Goal: Contribute content

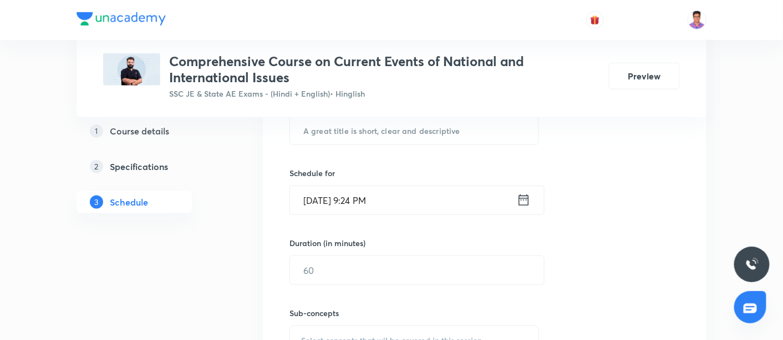
scroll to position [244, 0]
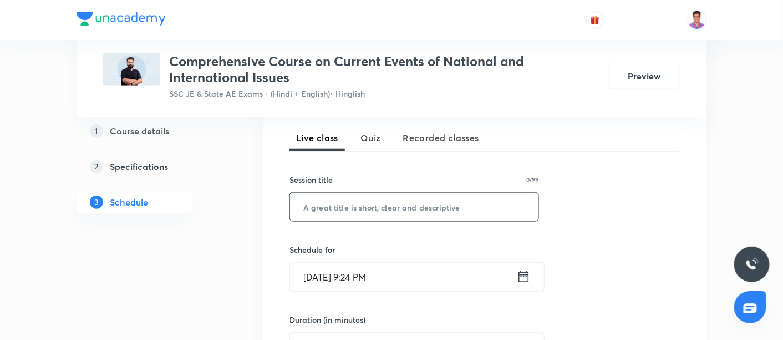
click at [333, 204] on input "text" at bounding box center [414, 207] width 249 height 28
paste input "current affair part 1"
click at [306, 205] on input "current affair part 1" at bounding box center [414, 207] width 249 height 28
click at [342, 200] on input "Current affair part 1" at bounding box center [414, 207] width 249 height 28
click at [364, 204] on input "Current Affair part 1" at bounding box center [414, 207] width 249 height 28
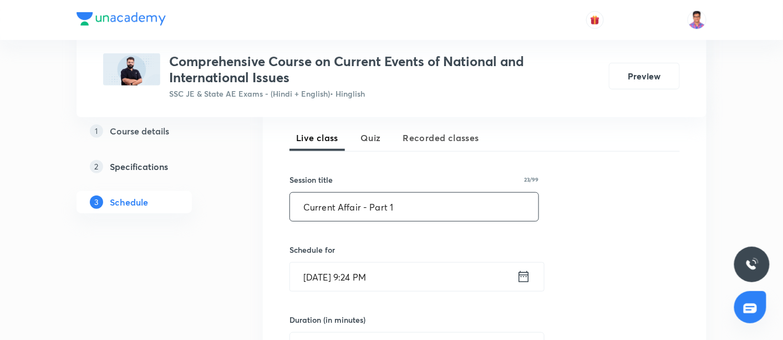
click at [393, 204] on input "Current Affair - Part 1" at bounding box center [414, 207] width 249 height 28
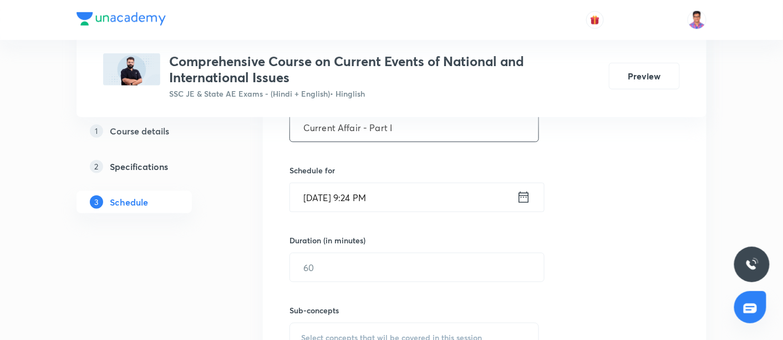
scroll to position [325, 0]
type input "Current Affair - Part I"
click at [320, 194] on input "Sep 30, 2025, 9:24 PM" at bounding box center [403, 195] width 227 height 28
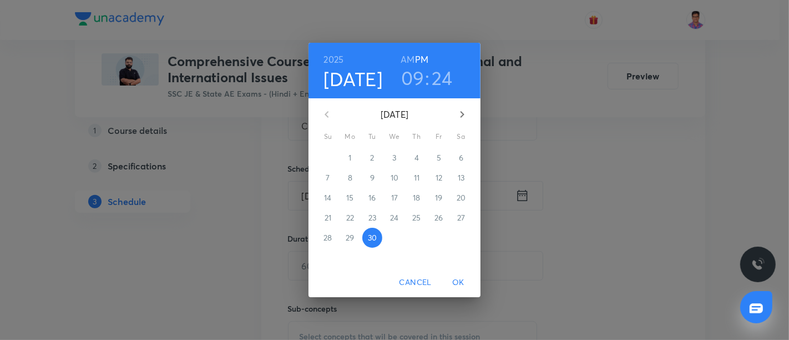
click at [456, 117] on icon "button" at bounding box center [461, 114] width 13 height 13
click at [399, 155] on span "1" at bounding box center [394, 157] width 20 height 11
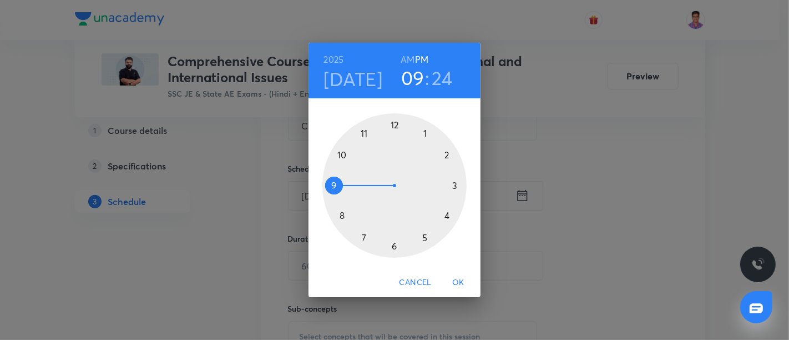
click at [345, 212] on div at bounding box center [394, 185] width 144 height 144
click at [409, 58] on h6 "AM" at bounding box center [408, 60] width 14 height 16
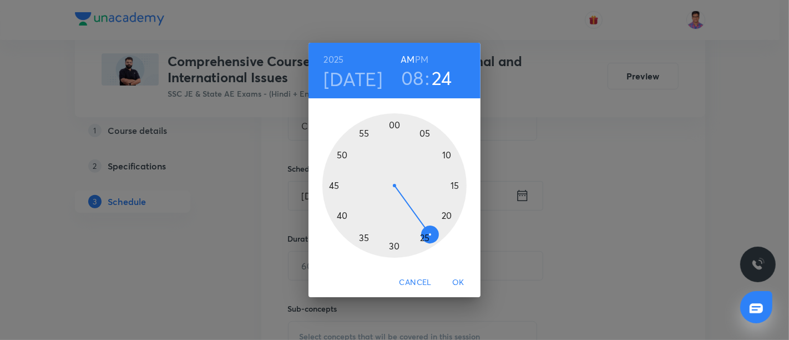
click at [395, 124] on div at bounding box center [394, 185] width 144 height 144
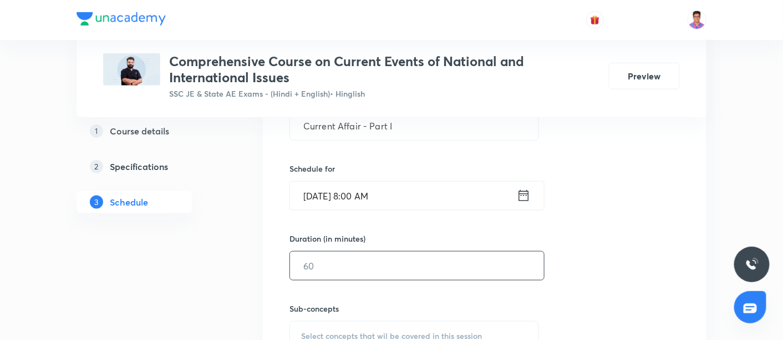
click at [393, 252] on input "text" at bounding box center [417, 265] width 254 height 28
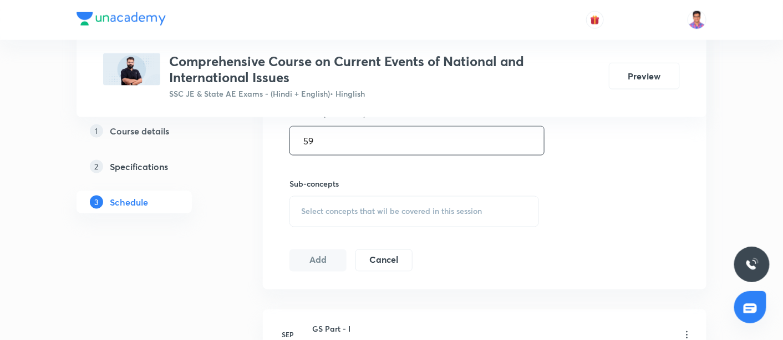
scroll to position [460, 0]
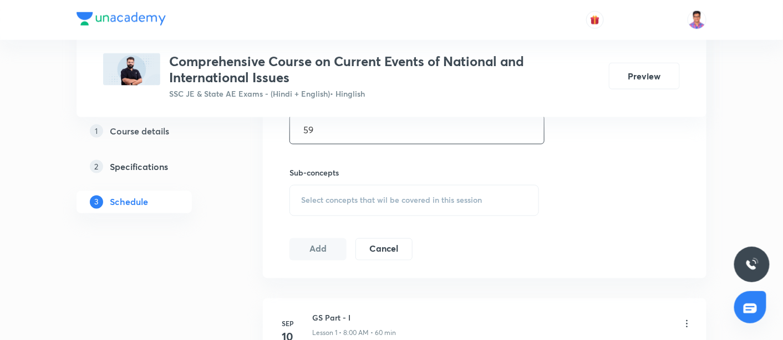
type input "59"
click at [344, 187] on div "Select concepts that wil be covered in this session" at bounding box center [415, 200] width 250 height 31
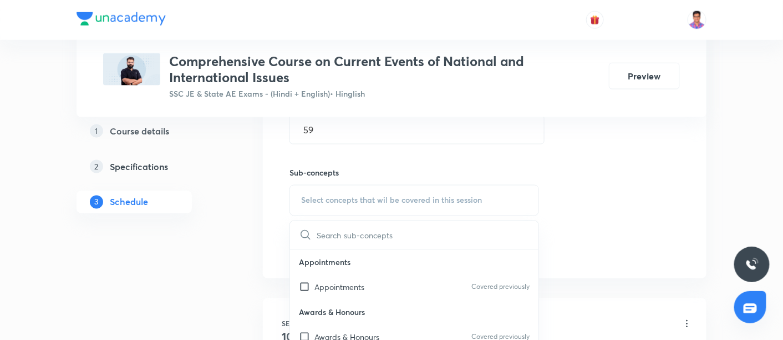
click at [366, 303] on p "Awards & Honours" at bounding box center [414, 312] width 249 height 25
click at [355, 281] on p "Appointments" at bounding box center [340, 287] width 50 height 12
checkbox input "true"
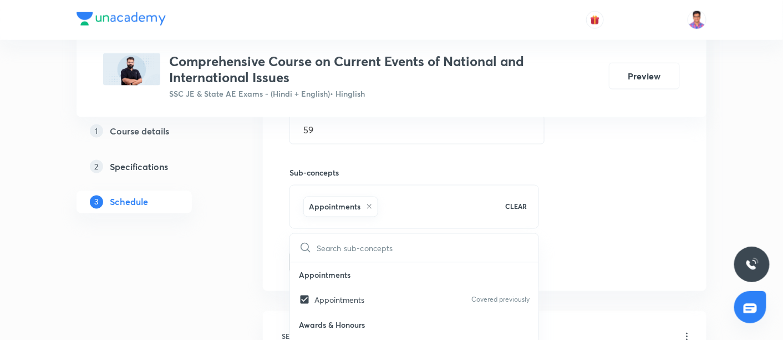
click at [576, 160] on div "Session 20 Live class Quiz Recorded classes Session title 23/99 Current Affair …" at bounding box center [485, 77] width 391 height 391
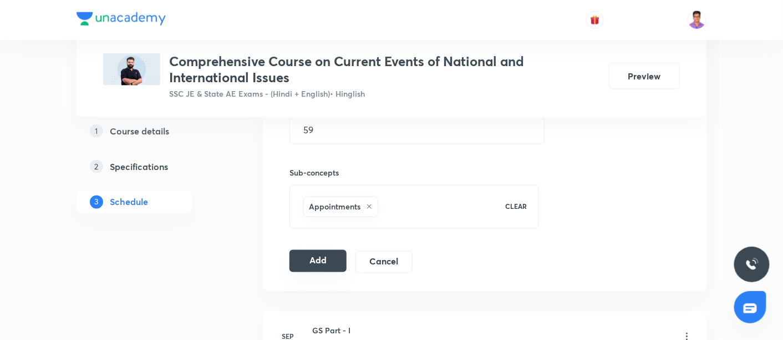
click at [315, 255] on button "Add" at bounding box center [318, 261] width 57 height 22
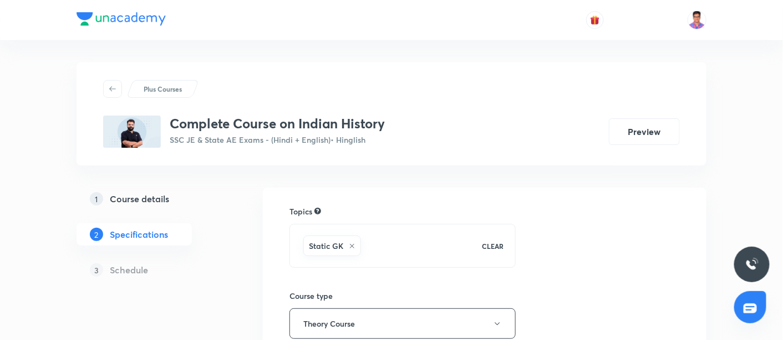
scroll to position [103, 0]
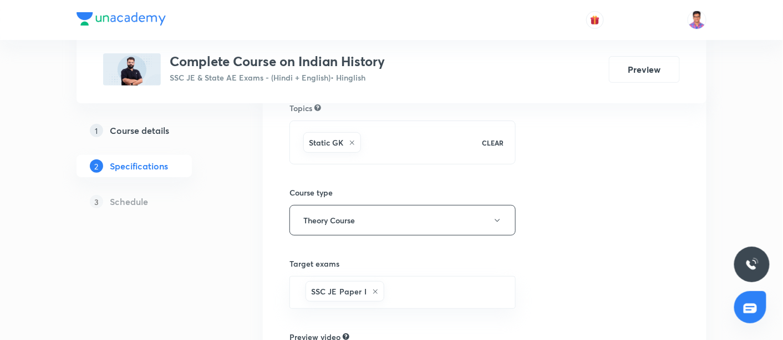
click at [139, 130] on h5 "Course details" at bounding box center [139, 130] width 59 height 13
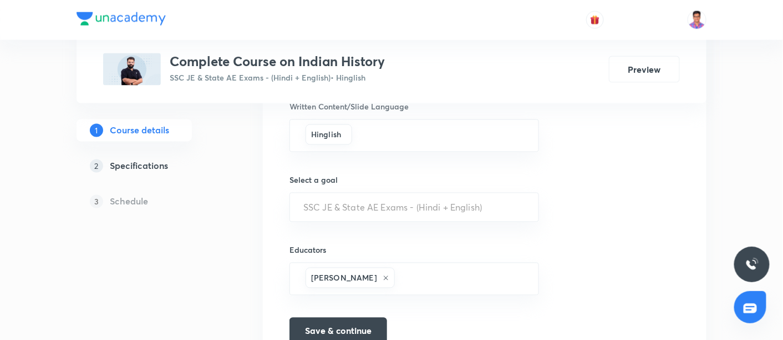
scroll to position [630, 0]
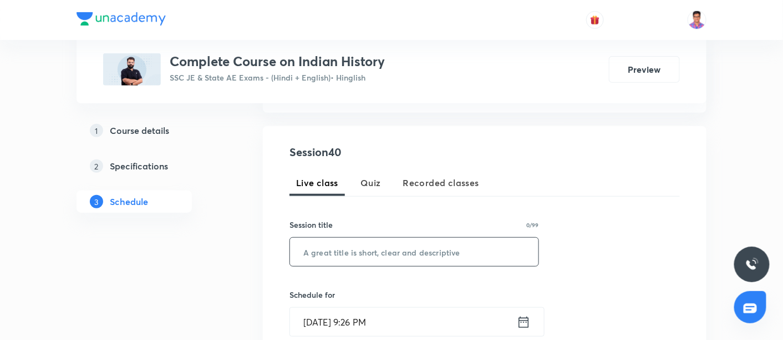
click at [343, 250] on input "text" at bounding box center [414, 251] width 249 height 28
paste input "history part18"
click at [308, 249] on input "history part18" at bounding box center [414, 251] width 249 height 28
click at [333, 250] on input "History part18" at bounding box center [414, 251] width 249 height 28
click at [371, 251] on input "History - Part18" at bounding box center [414, 251] width 249 height 28
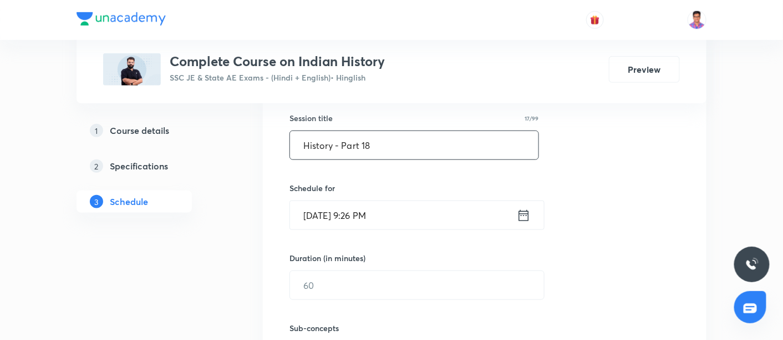
scroll to position [300, 0]
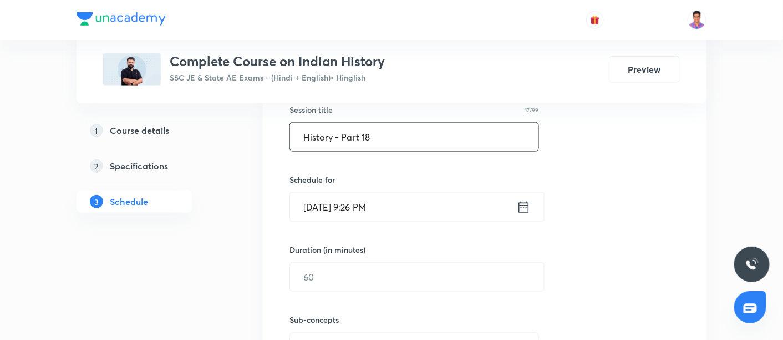
type input "History - Part 18"
click at [309, 207] on input "Sep 30, 2025, 9:26 PM" at bounding box center [403, 207] width 227 height 28
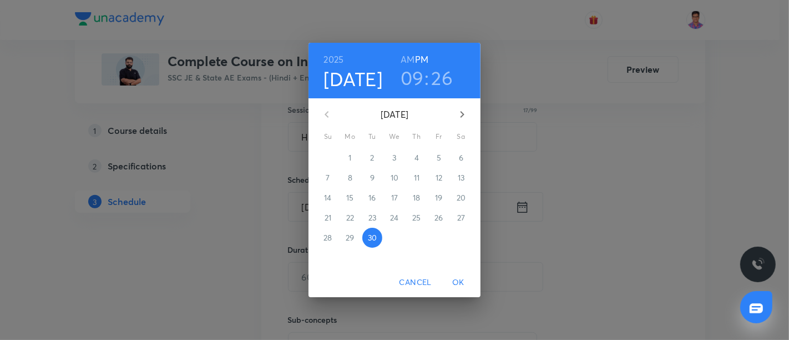
click at [460, 114] on icon "button" at bounding box center [461, 114] width 13 height 13
click at [397, 154] on span "1" at bounding box center [394, 157] width 20 height 11
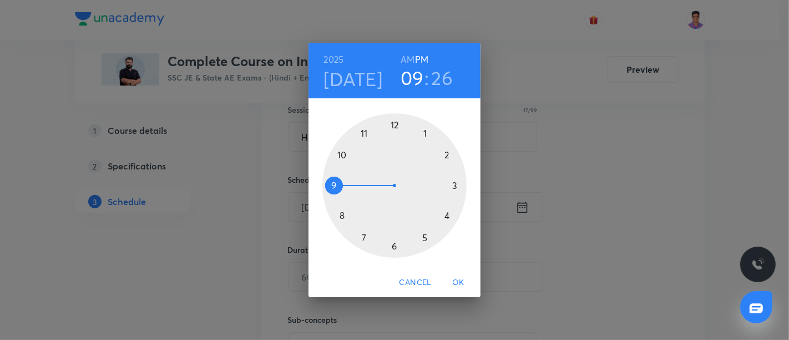
click at [406, 59] on h6 "AM" at bounding box center [408, 60] width 14 height 16
click at [393, 243] on div at bounding box center [394, 185] width 144 height 144
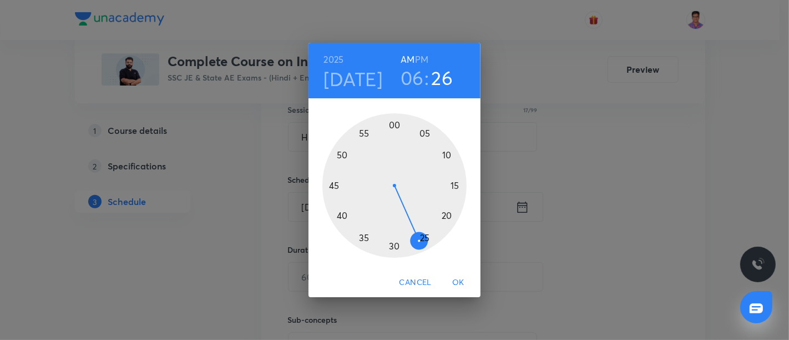
click at [394, 129] on div at bounding box center [394, 185] width 144 height 144
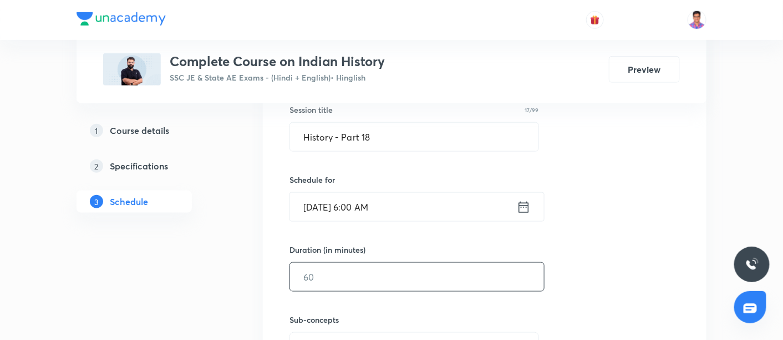
click at [331, 265] on input "text" at bounding box center [417, 276] width 254 height 28
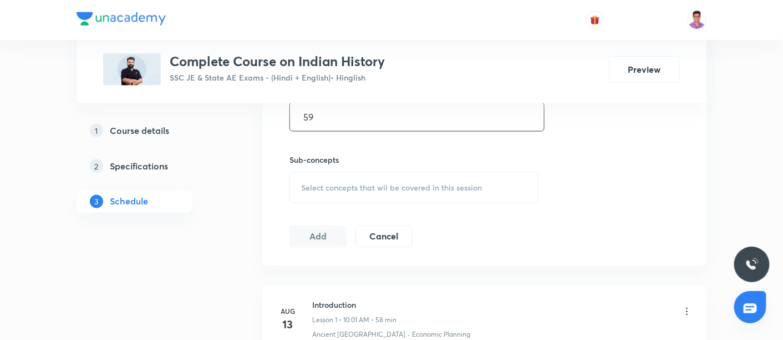
scroll to position [467, 0]
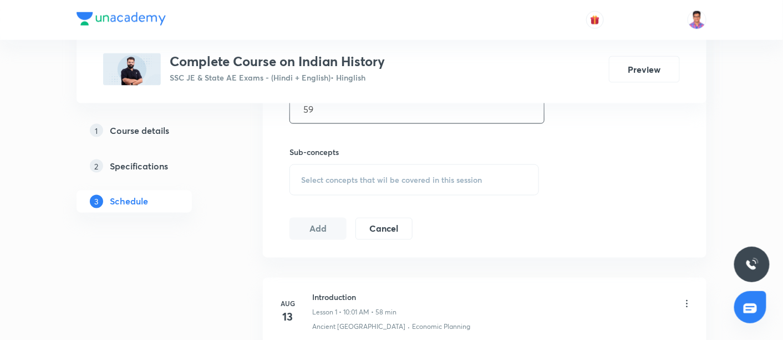
type input "59"
click at [318, 176] on span "Select concepts that wil be covered in this session" at bounding box center [391, 179] width 181 height 9
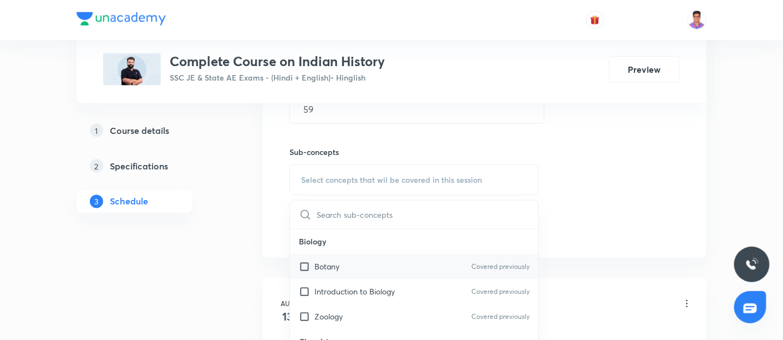
click at [356, 266] on div "Botany Covered previously" at bounding box center [414, 266] width 249 height 25
checkbox input "true"
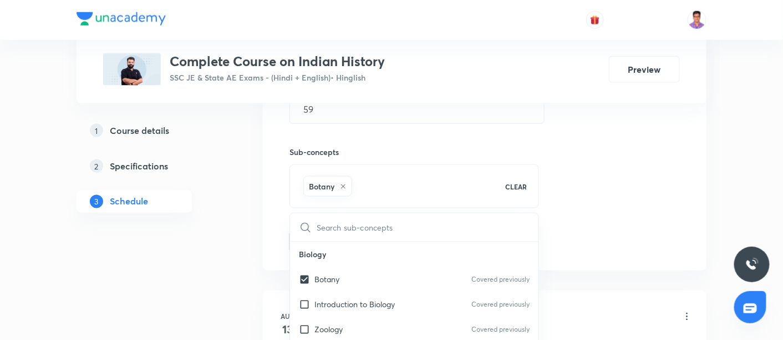
click at [610, 154] on div "Session 40 Live class Quiz Recorded classes Session title 17/99 History - Part …" at bounding box center [485, 56] width 391 height 391
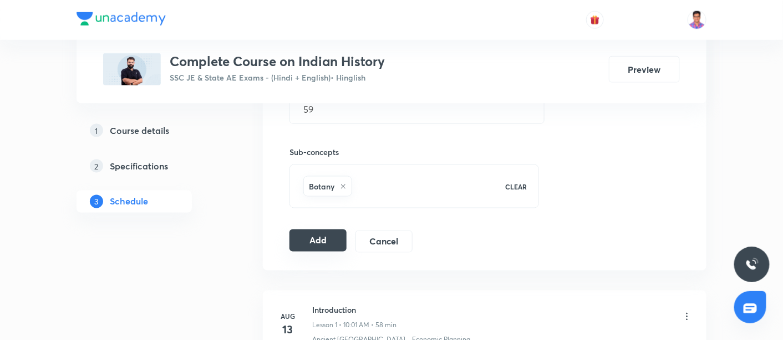
click at [315, 239] on button "Add" at bounding box center [318, 240] width 57 height 22
